Goal: Information Seeking & Learning: Find specific fact

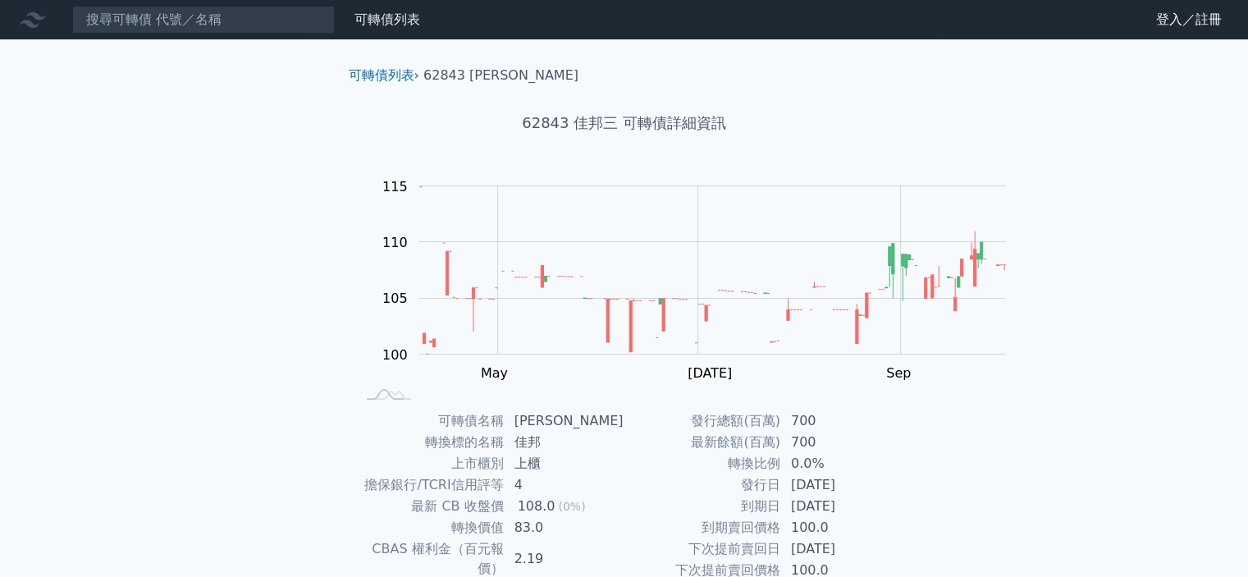
scroll to position [315, 0]
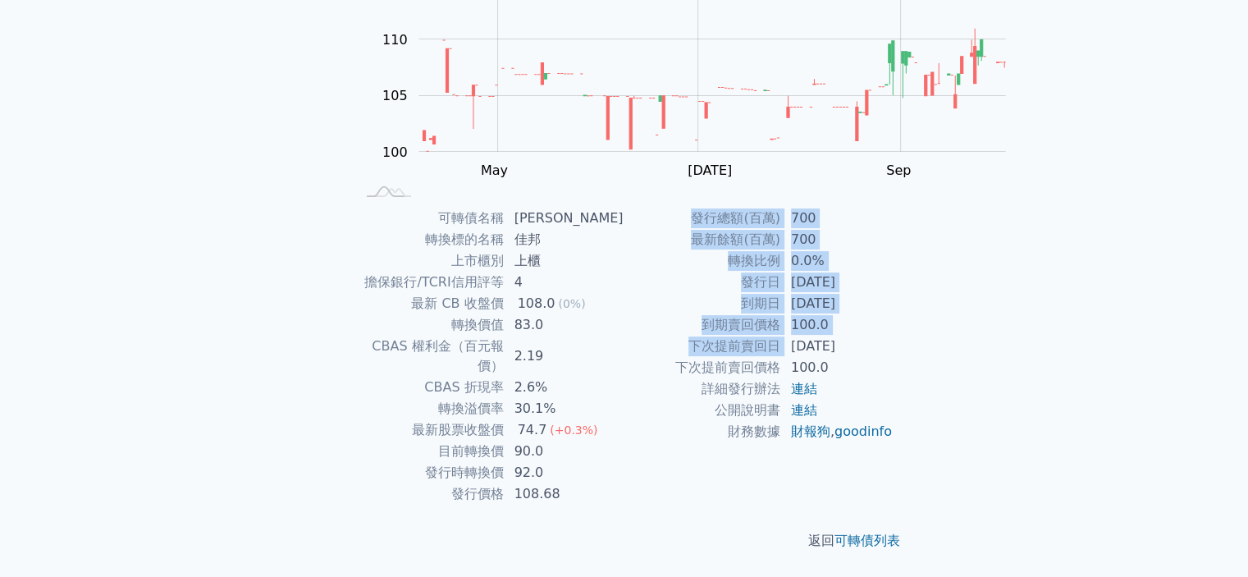
drag, startPoint x: 820, startPoint y: 313, endPoint x: 1037, endPoint y: 324, distance: 216.8
click at [1037, 324] on div "可轉債列表 財務數據 可轉債列表 財務數據 登入／註冊 登入／註冊 可轉債列表 › 62843 佳邦三 62843 佳邦三 可轉債詳細資訊 Zoom Out …" at bounding box center [624, 186] width 1248 height 779
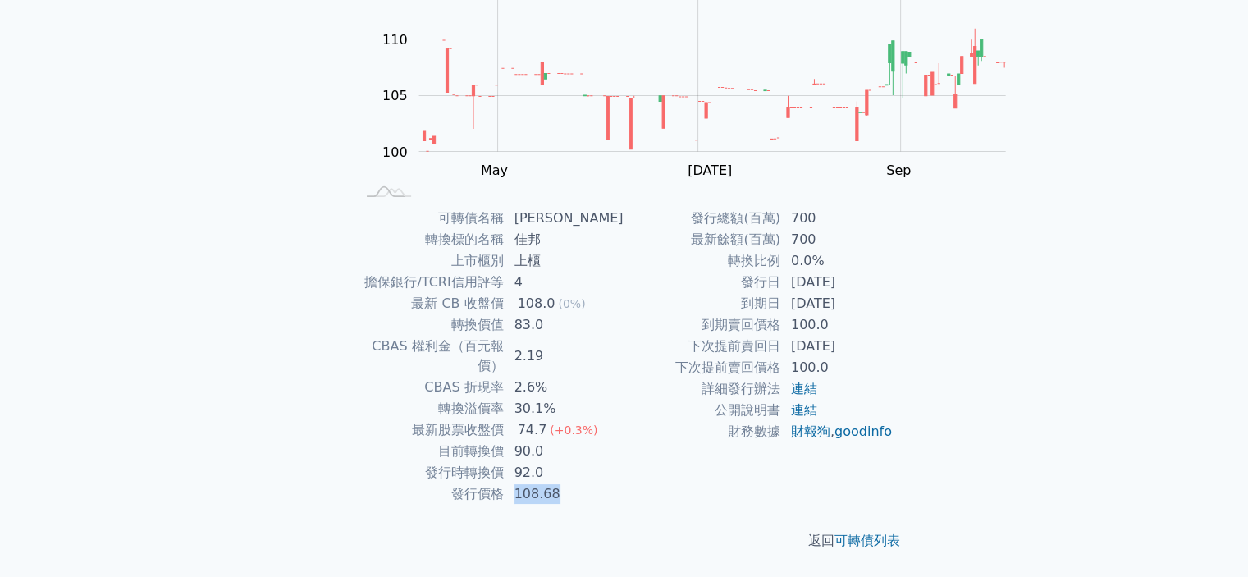
drag, startPoint x: 551, startPoint y: 464, endPoint x: 482, endPoint y: 466, distance: 68.9
click at [482, 483] on tr "發行價格 108.68" at bounding box center [489, 493] width 269 height 21
drag, startPoint x: 474, startPoint y: 431, endPoint x: 457, endPoint y: 436, distance: 17.7
click at [454, 436] on tbody "可轉債名稱 佳邦三 轉換標的名稱 佳邦 上市櫃別 上櫃 擔保銀行/TCRI信用評等 4 最新 CB 收盤價 108.0 (0%) 轉換價值 83.0 CBAS…" at bounding box center [489, 356] width 269 height 297
drag, startPoint x: 545, startPoint y: 455, endPoint x: 531, endPoint y: 455, distance: 13.1
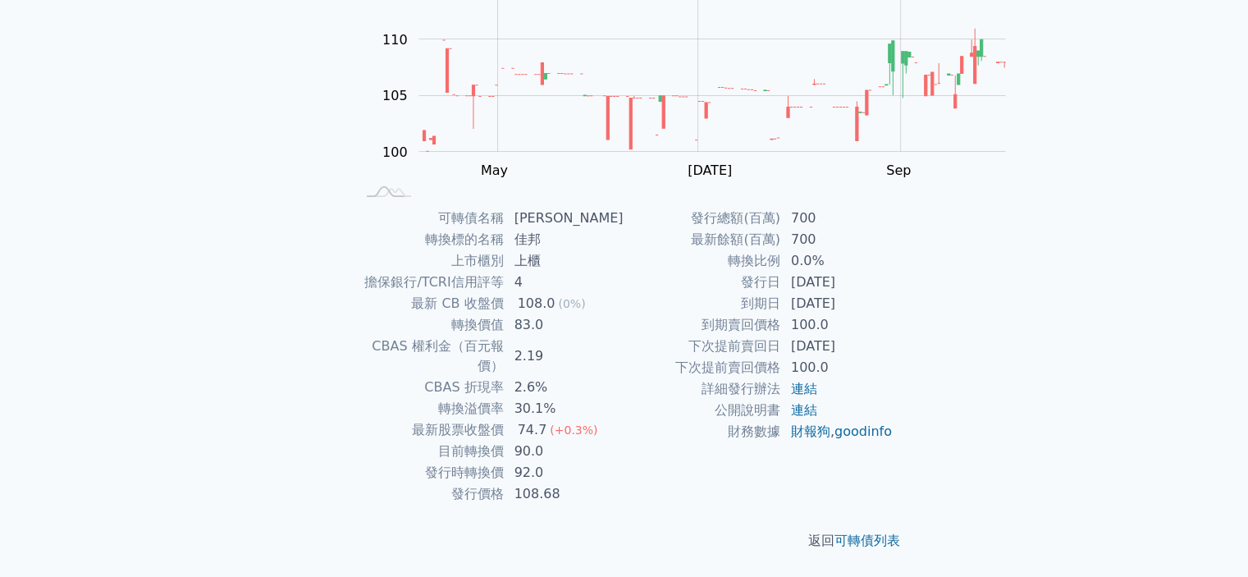
click at [536, 462] on td "92.0" at bounding box center [564, 472] width 120 height 21
drag, startPoint x: 502, startPoint y: 419, endPoint x: 548, endPoint y: 428, distance: 46.8
click at [548, 440] on td "90.0" at bounding box center [564, 450] width 120 height 21
